Goal: Task Accomplishment & Management: Use online tool/utility

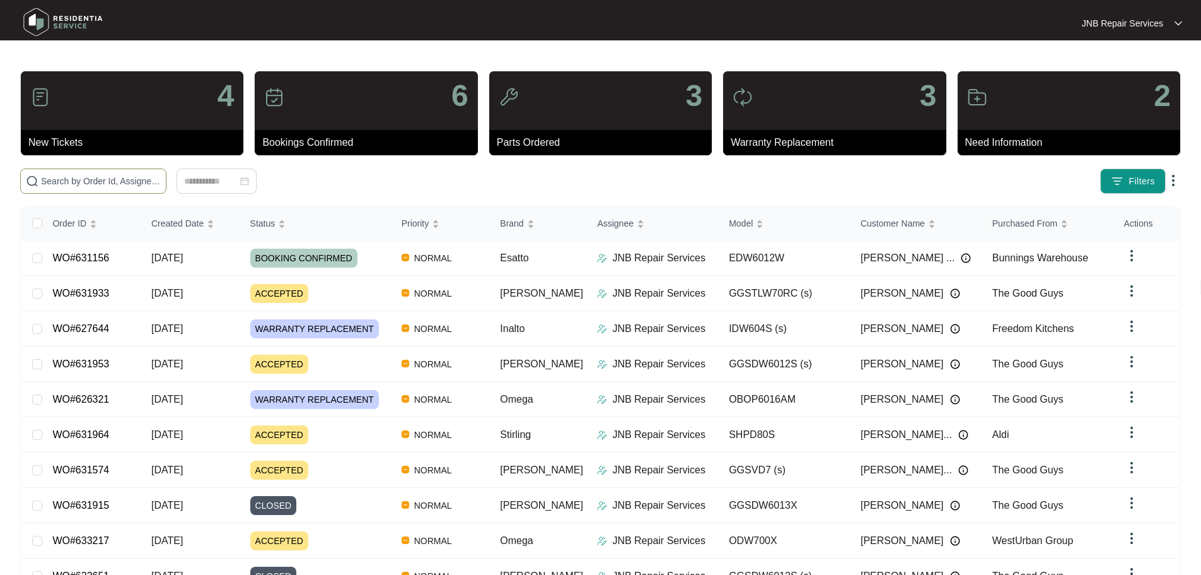
click at [161, 181] on input "text" at bounding box center [101, 181] width 120 height 14
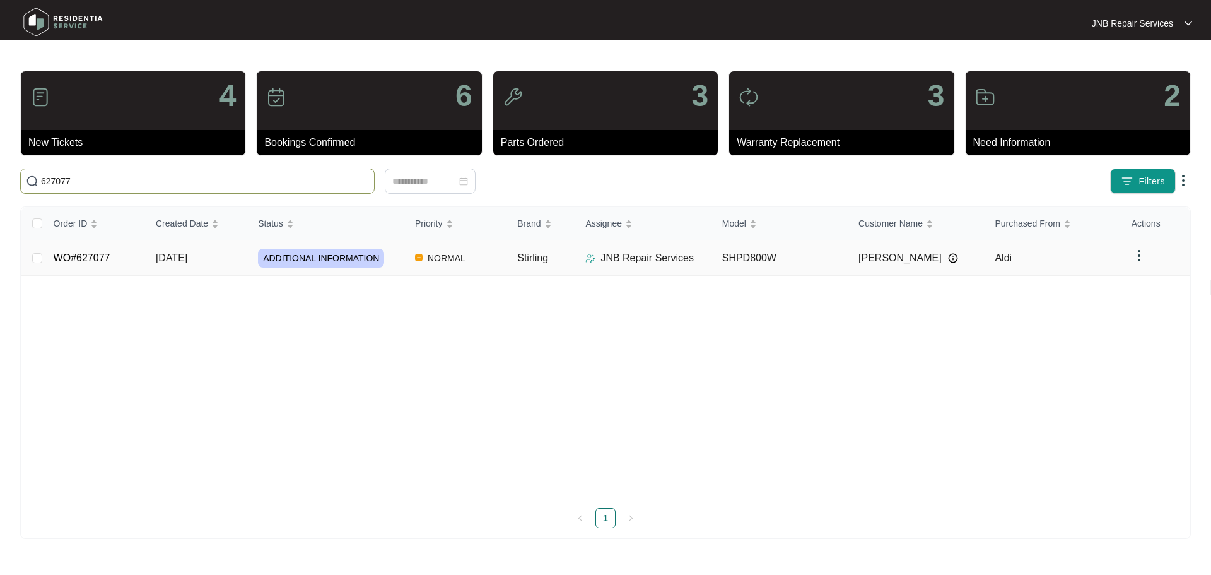
type input "627077"
click at [805, 260] on td "SHPD800W" at bounding box center [780, 257] width 136 height 35
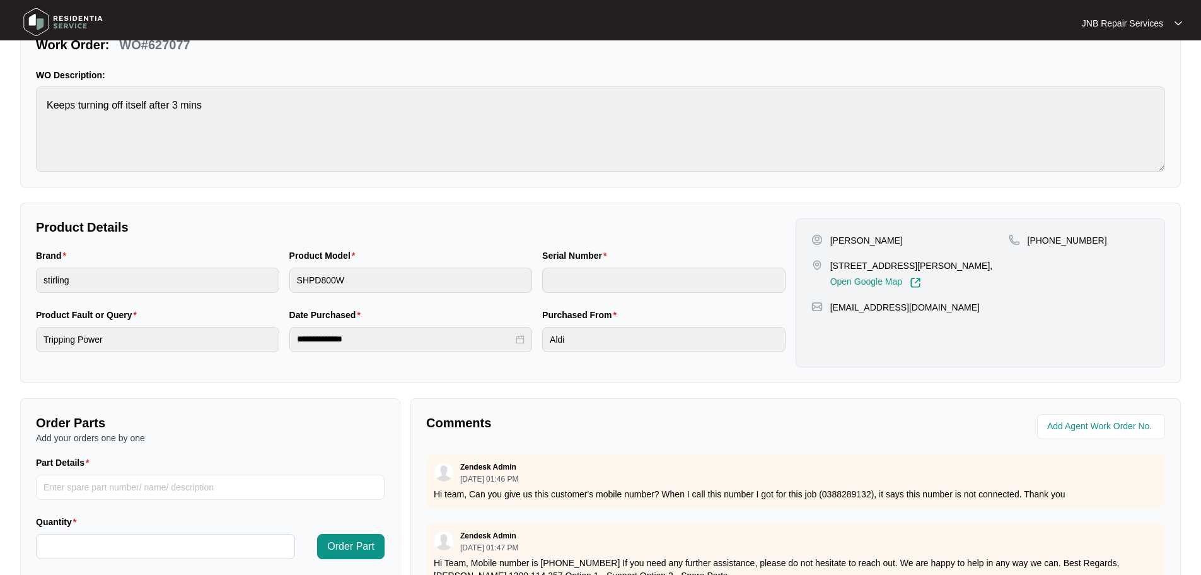
scroll to position [262, 0]
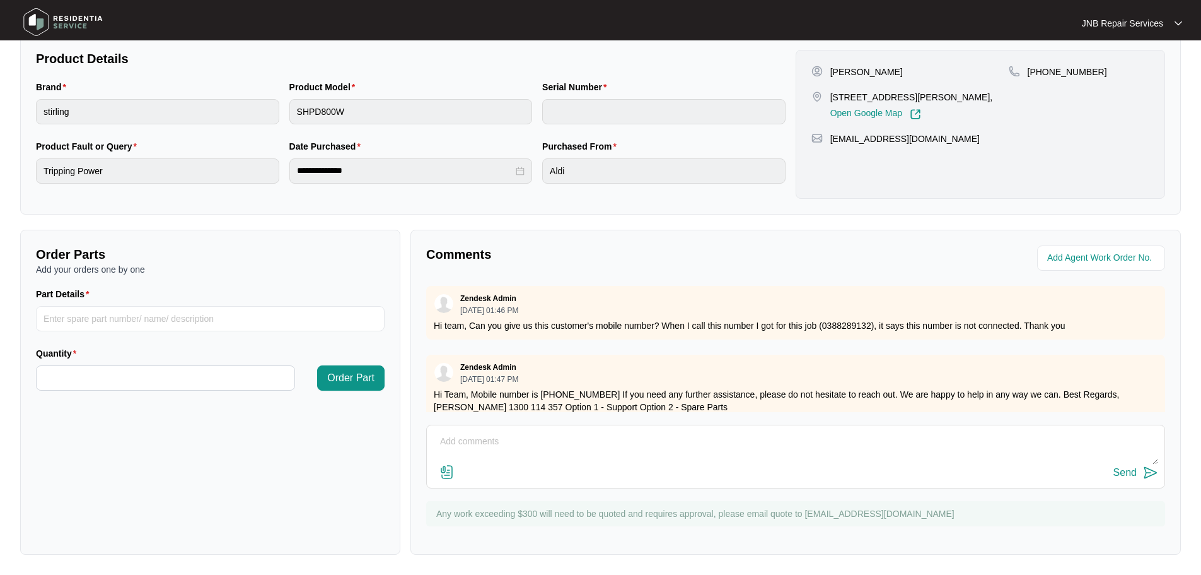
click at [563, 444] on textarea at bounding box center [795, 447] width 725 height 33
paste textarea "cx concerned with the heating efficiency, explained heat pump dry mechanism, ad…"
type textarea "cx concerned with the heating efficiency, explained heat pump dry mechanism, ad…"
click at [1153, 473] on img at bounding box center [1150, 472] width 15 height 15
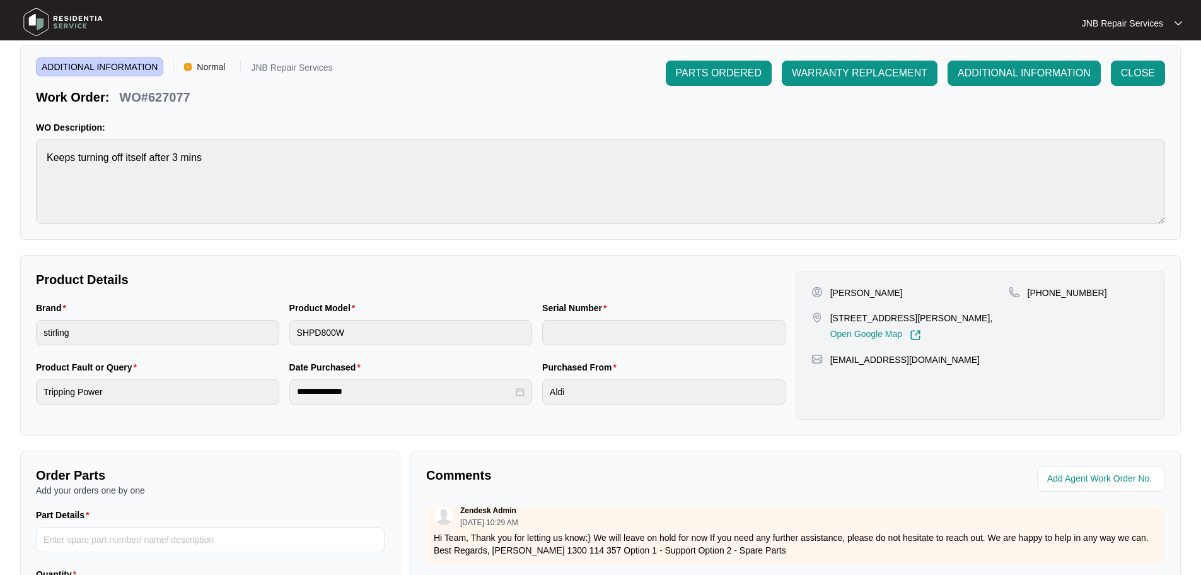
scroll to position [10, 0]
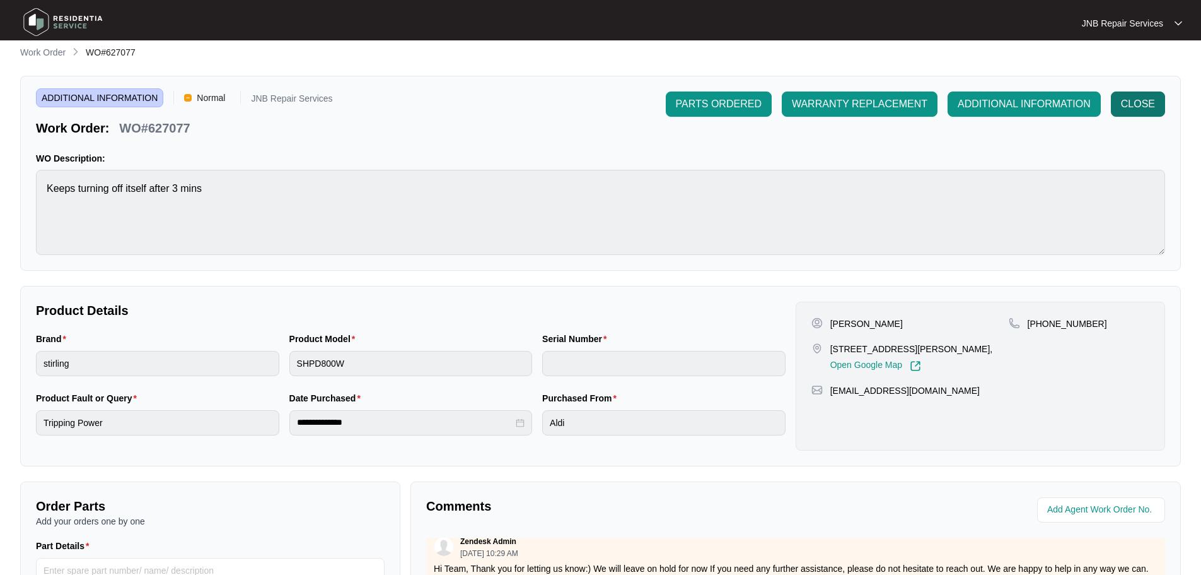
click at [1128, 101] on span "CLOSE" at bounding box center [1138, 103] width 34 height 15
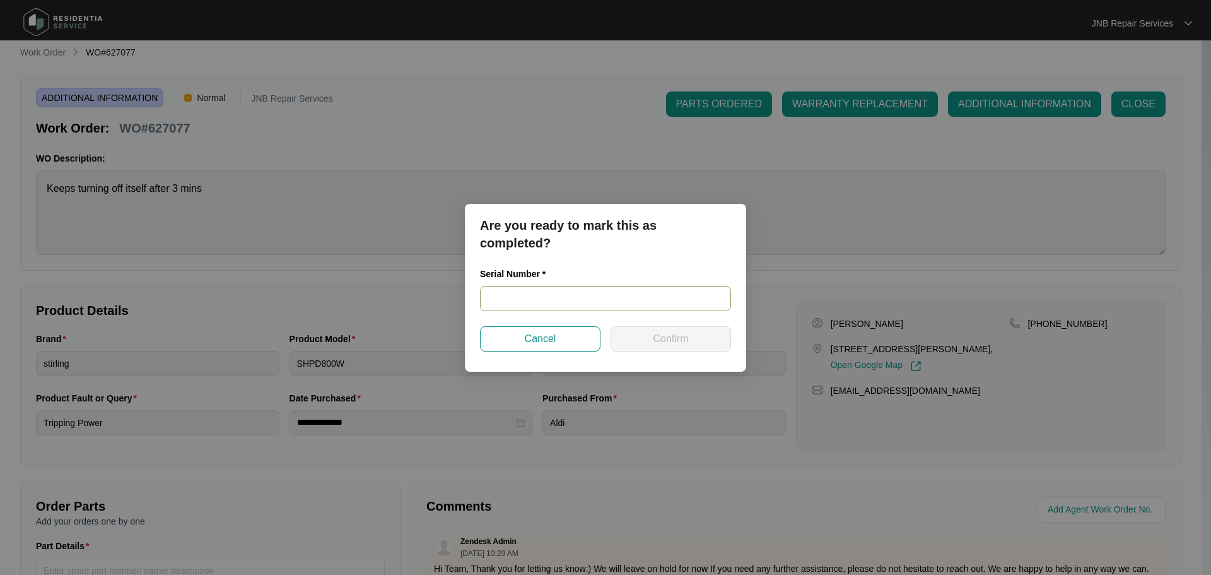
click at [654, 291] on input "text" at bounding box center [605, 298] width 251 height 25
type input "didn't visit"
click at [691, 338] on button "Confirm" at bounding box center [670, 338] width 120 height 25
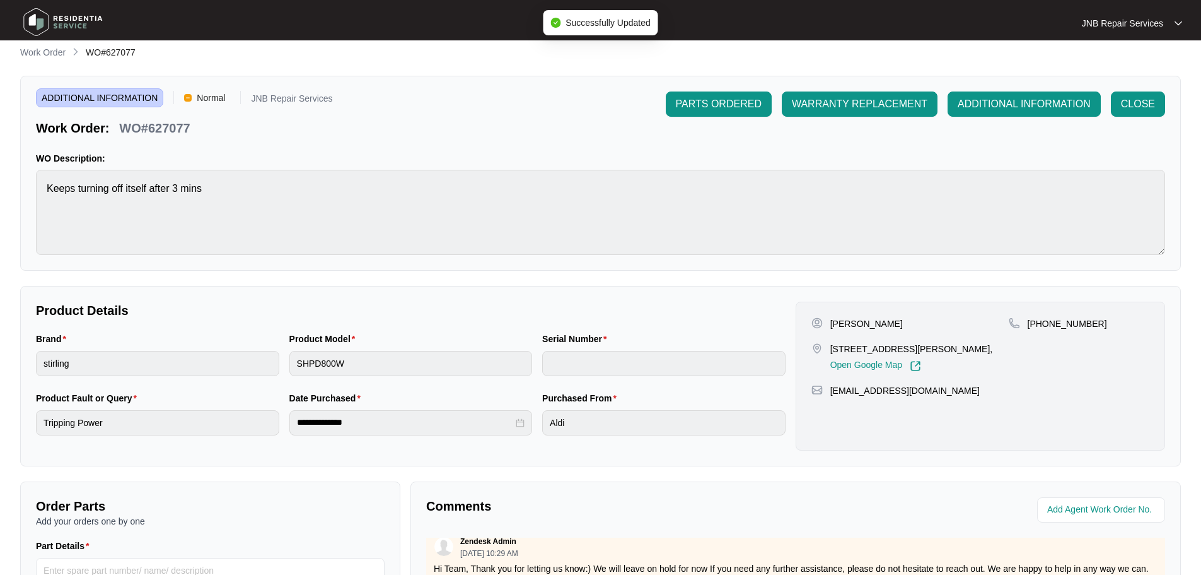
type input "didn't visit"
